Goal: Information Seeking & Learning: Learn about a topic

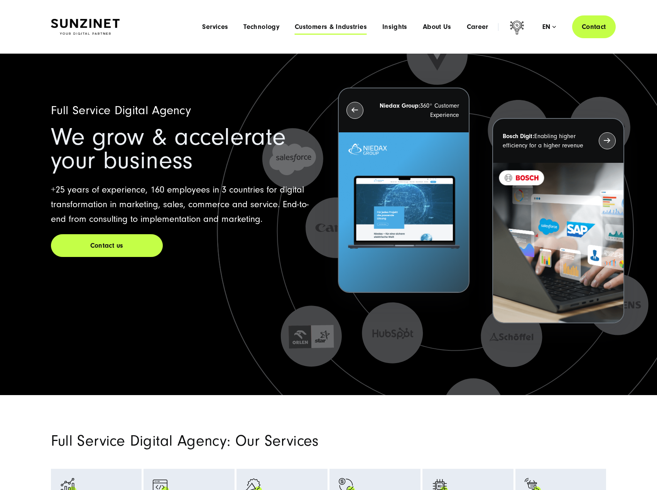
click at [326, 29] on span "Customers & Industries" at bounding box center [331, 27] width 72 height 8
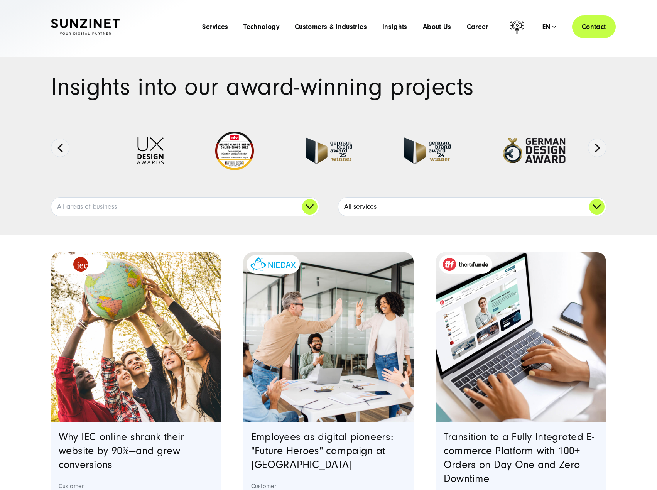
click at [370, 199] on link "All services" at bounding box center [472, 206] width 268 height 19
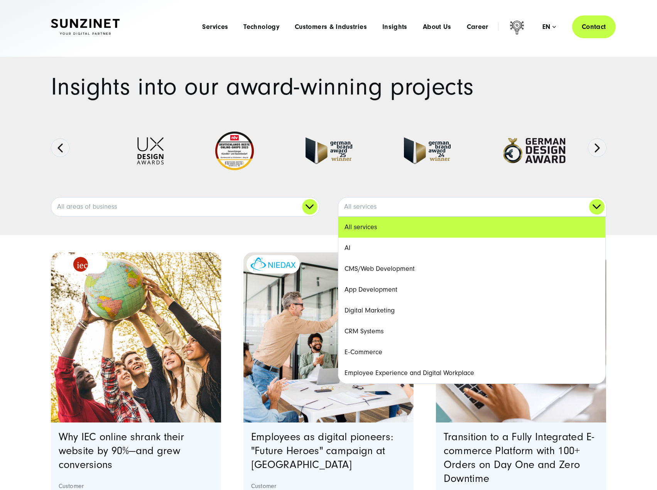
click at [357, 349] on link "E-Commerce" at bounding box center [471, 352] width 267 height 21
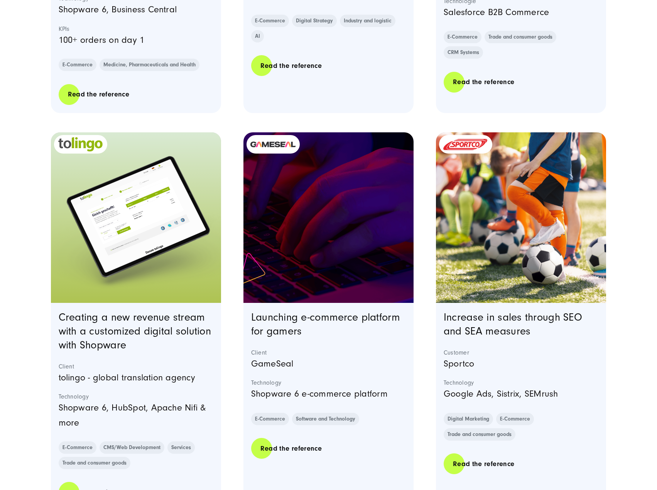
scroll to position [578, 0]
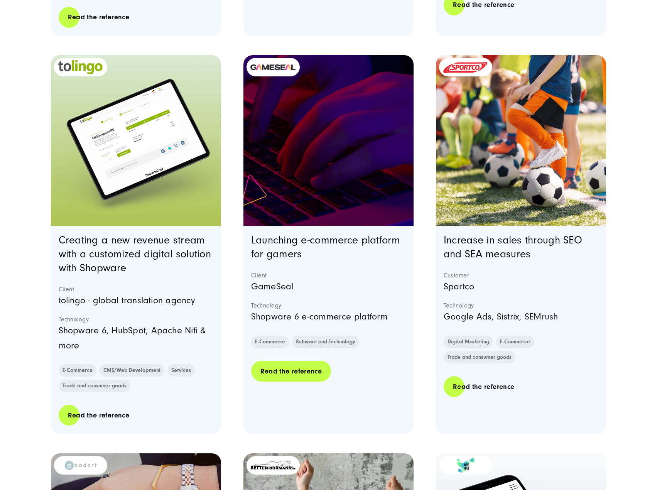
click at [293, 367] on link "Read the reference" at bounding box center [291, 371] width 80 height 22
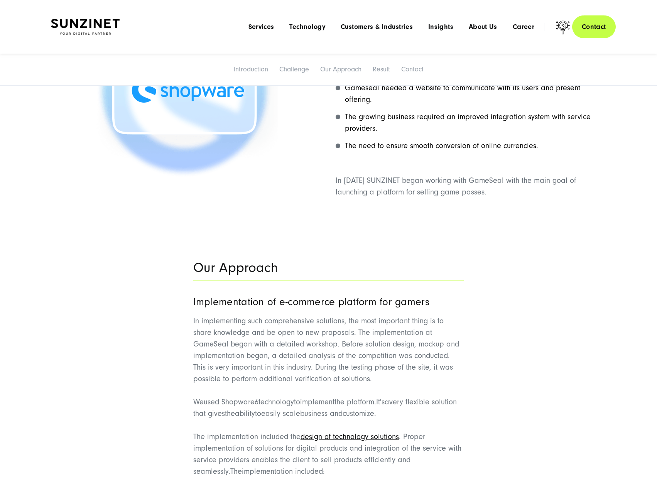
scroll to position [597, 0]
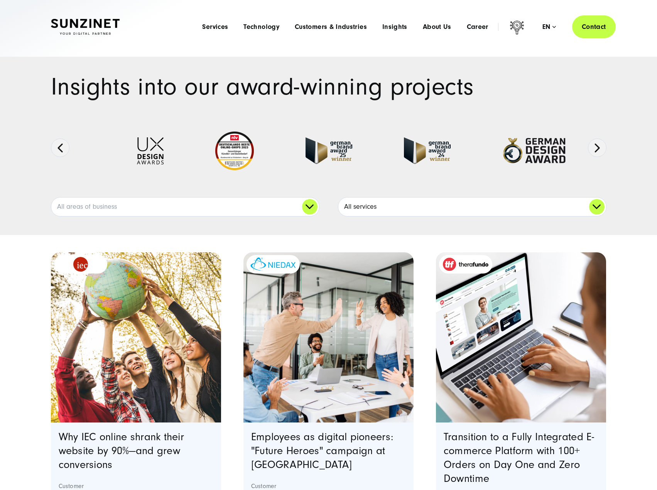
click at [400, 208] on link "All services" at bounding box center [472, 206] width 268 height 19
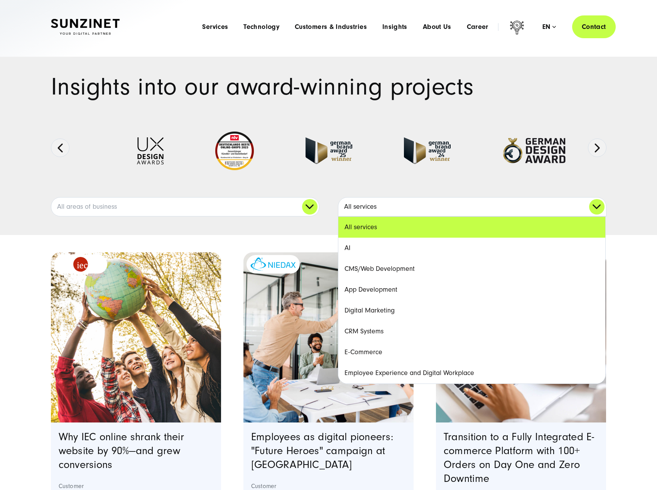
click at [400, 208] on link "All services" at bounding box center [472, 206] width 268 height 19
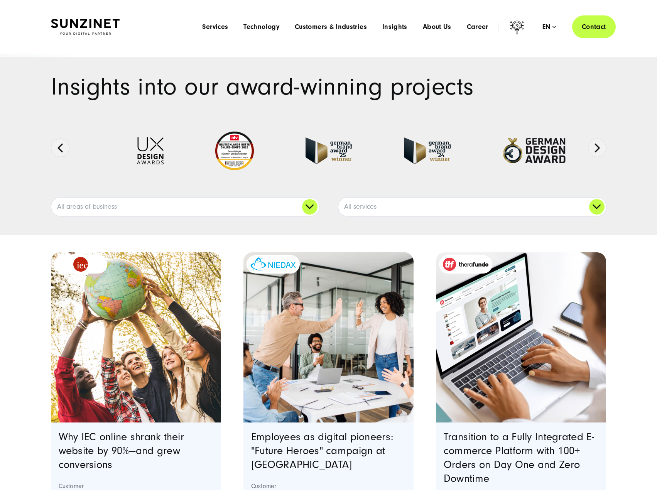
click at [94, 30] on img at bounding box center [85, 27] width 69 height 16
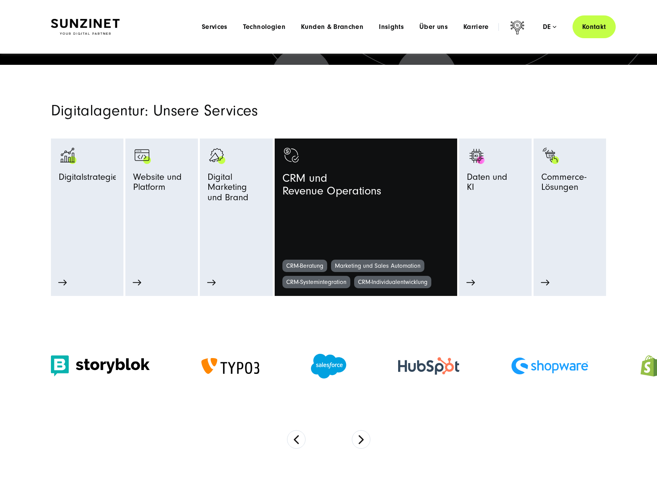
scroll to position [270, 0]
